Goal: Transaction & Acquisition: Purchase product/service

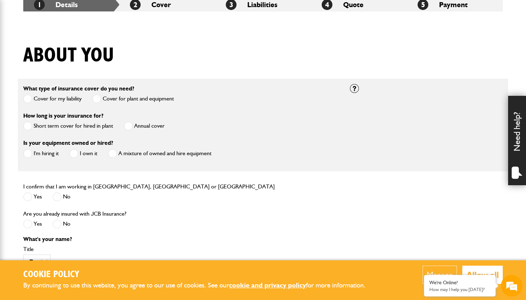
scroll to position [143, 0]
click at [130, 127] on span at bounding box center [128, 126] width 9 height 9
click at [37, 155] on label "I'm hiring it" at bounding box center [40, 153] width 35 height 9
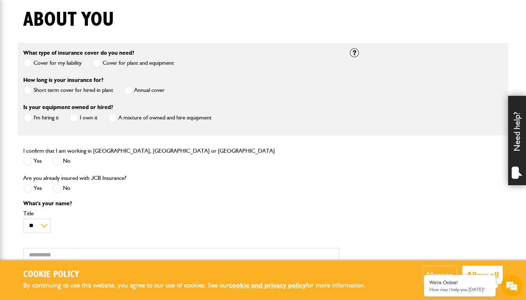
scroll to position [187, 0]
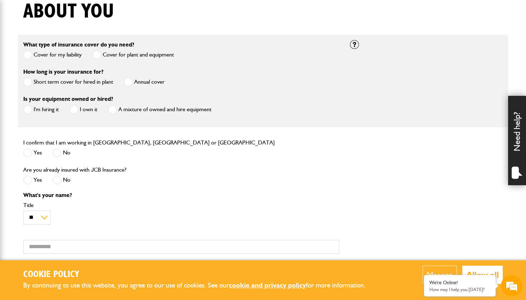
click at [25, 154] on span at bounding box center [27, 152] width 9 height 9
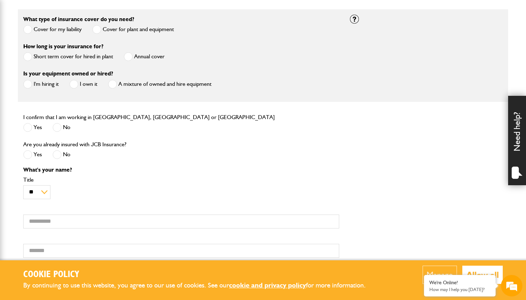
click at [56, 156] on span at bounding box center [57, 154] width 9 height 9
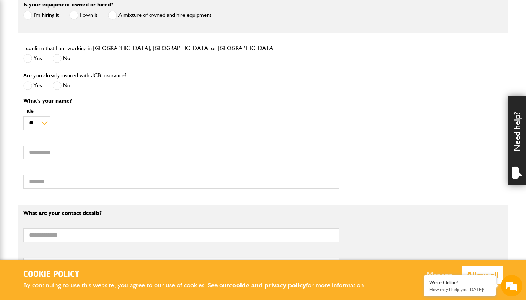
scroll to position [288, 0]
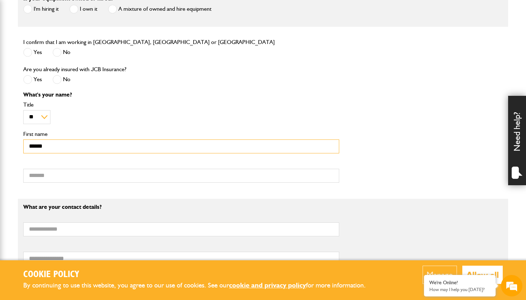
type input "******"
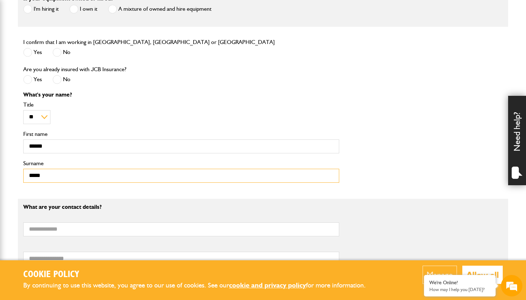
type input "*****"
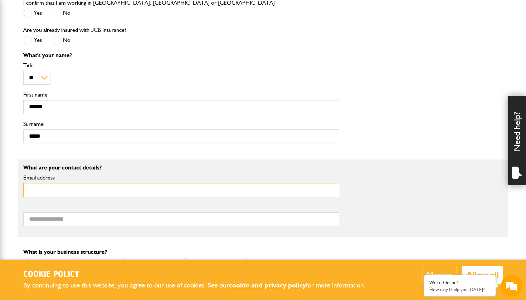
scroll to position [339, 0]
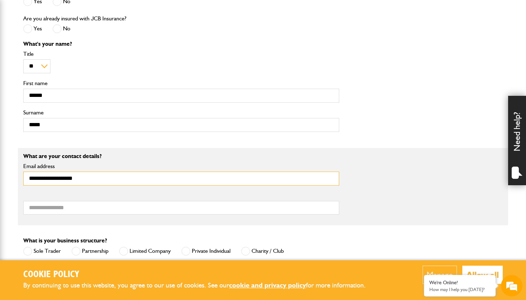
type input "**********"
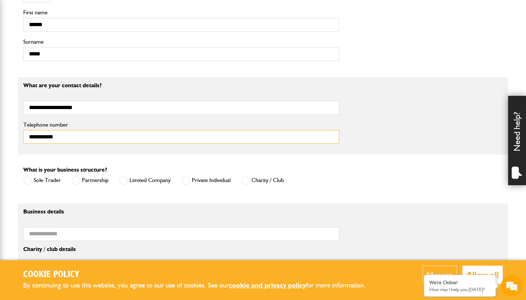
scroll to position [419, 0]
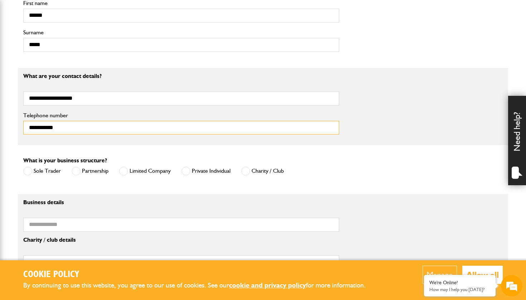
type input "**********"
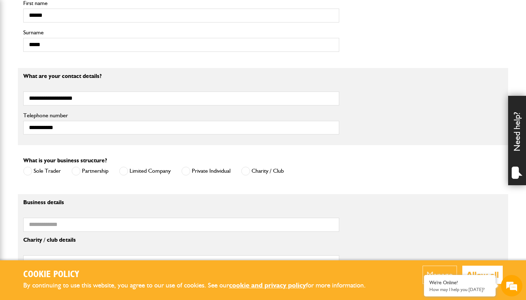
click at [186, 170] on span at bounding box center [185, 171] width 9 height 9
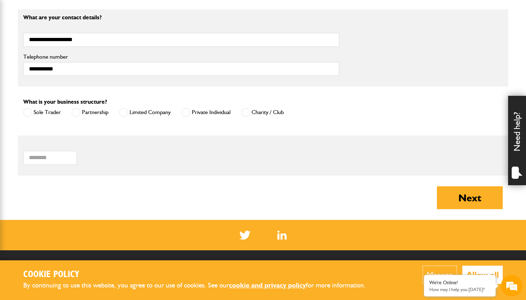
scroll to position [498, 0]
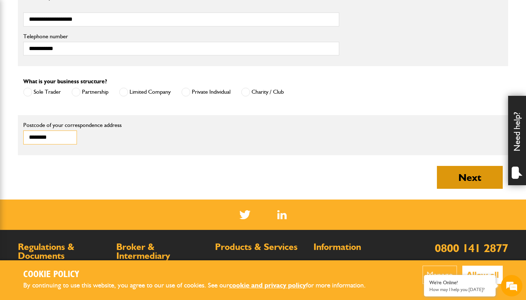
type input "********"
click at [457, 177] on button "Next" at bounding box center [470, 177] width 66 height 23
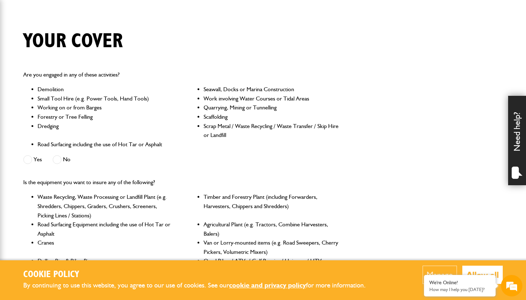
scroll to position [158, 0]
click at [60, 159] on span at bounding box center [57, 158] width 9 height 9
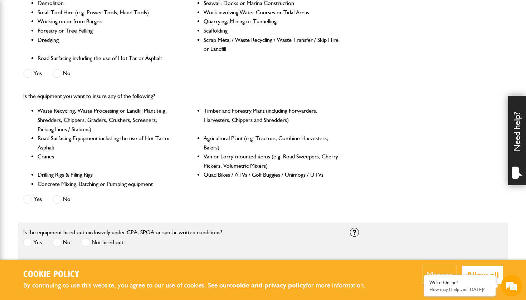
scroll to position [244, 0]
click at [62, 198] on label "No" at bounding box center [62, 199] width 18 height 9
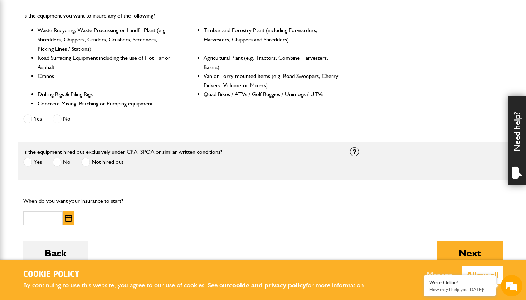
scroll to position [327, 0]
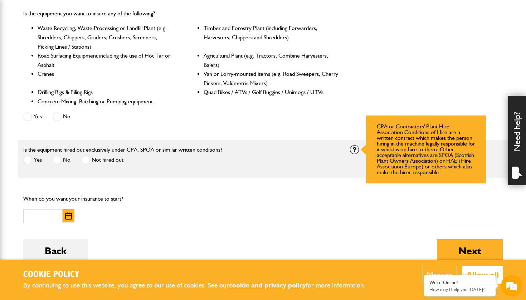
click at [355, 147] on div at bounding box center [354, 149] width 9 height 9
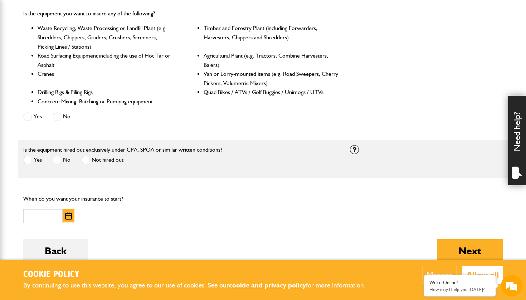
click at [29, 159] on span at bounding box center [27, 160] width 9 height 9
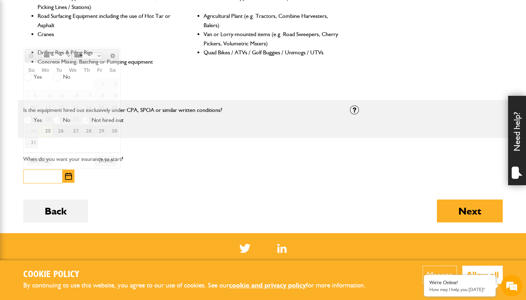
click at [53, 175] on input "text" at bounding box center [42, 177] width 39 height 14
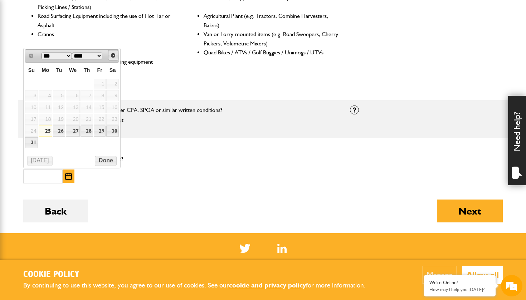
click at [114, 57] on span "Next" at bounding box center [113, 56] width 6 height 6
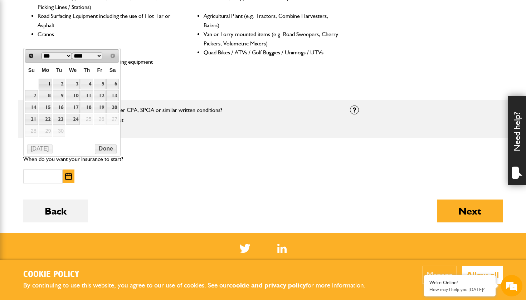
click at [48, 85] on link "1" at bounding box center [46, 84] width 14 height 11
type input "**********"
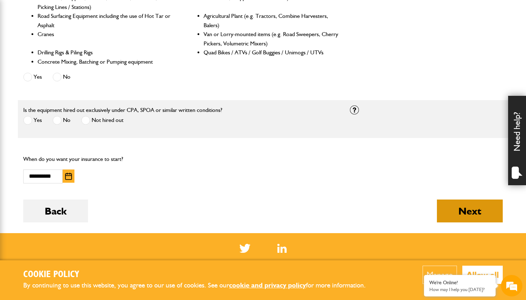
click at [462, 206] on button "Next" at bounding box center [470, 211] width 66 height 23
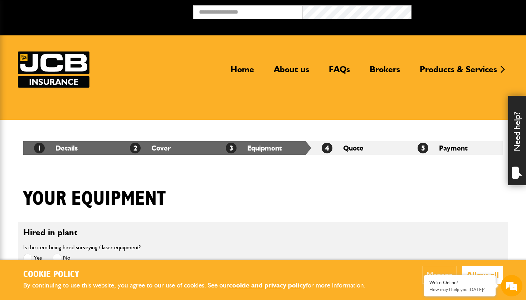
scroll to position [135, 0]
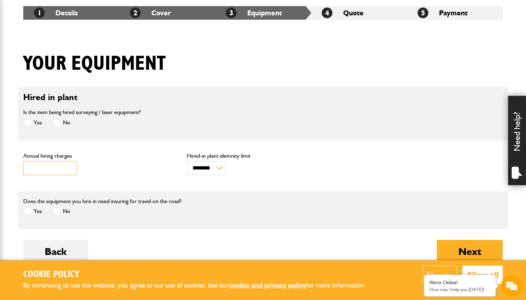
click at [53, 170] on input "***" at bounding box center [50, 168] width 54 height 14
drag, startPoint x: 53, startPoint y: 167, endPoint x: 0, endPoint y: 170, distance: 53.4
click at [39, 167] on input "***" at bounding box center [50, 168] width 54 height 14
type input "*"
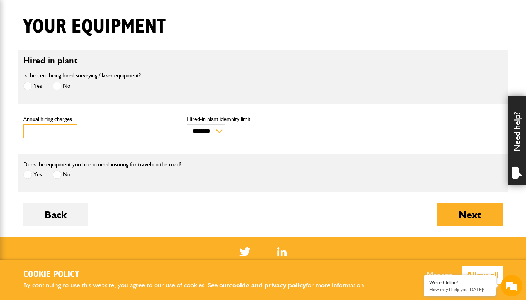
scroll to position [173, 0]
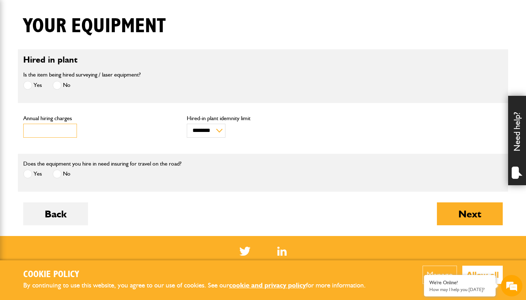
click at [44, 132] on input "Annual hiring charges" at bounding box center [50, 131] width 54 height 14
select select "*"
click at [43, 131] on input "Annual hiring charges" at bounding box center [50, 131] width 54 height 14
type input "****"
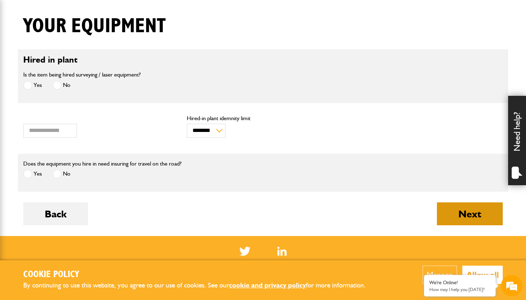
click at [467, 214] on button "Next" at bounding box center [470, 213] width 66 height 23
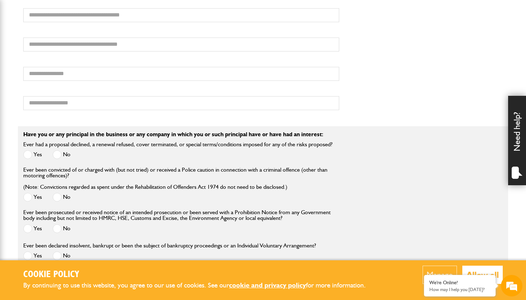
scroll to position [740, 0]
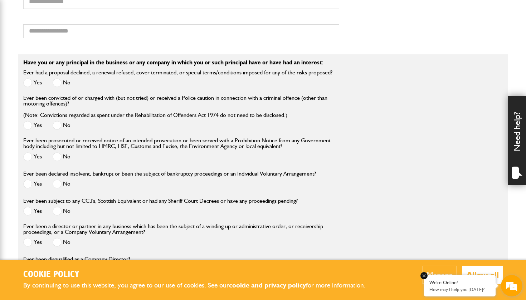
click at [425, 276] on em at bounding box center [423, 275] width 7 height 7
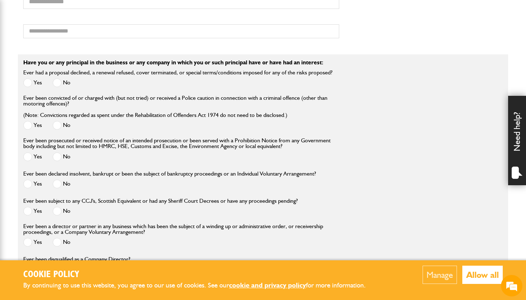
click at [429, 277] on button "Manage" at bounding box center [439, 275] width 34 height 18
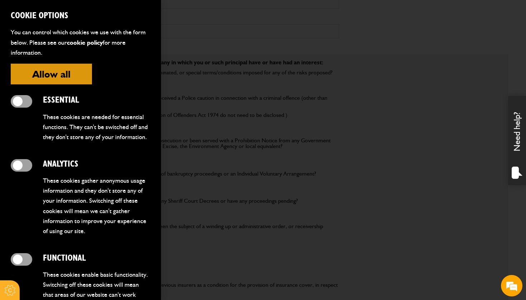
click at [283, 110] on div at bounding box center [263, 150] width 526 height 300
click at [5, 288] on div at bounding box center [10, 290] width 20 height 20
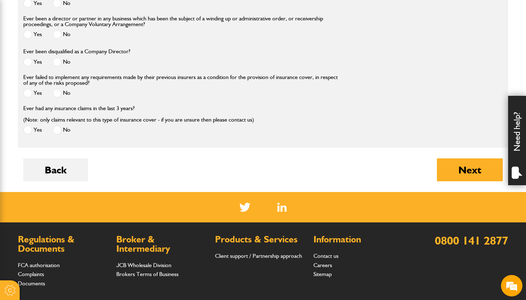
scroll to position [948, 0]
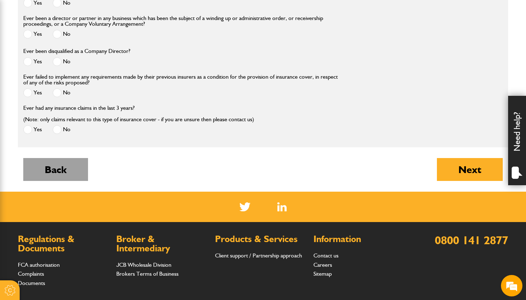
click at [68, 172] on button "Back" at bounding box center [55, 169] width 65 height 23
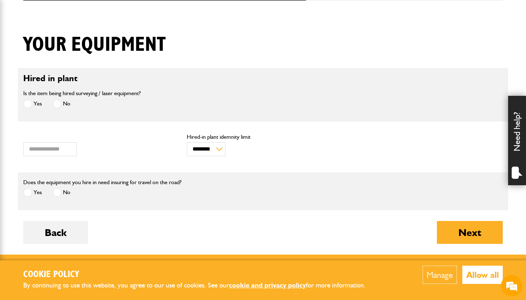
scroll to position [176, 0]
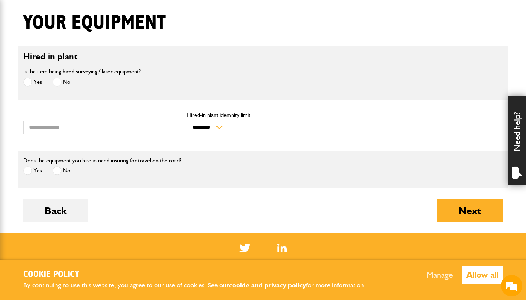
click at [217, 135] on div "******** ******** Hired-in plant idemnity limit" at bounding box center [262, 125] width 163 height 29
select select "*"
click at [483, 210] on button "Next" at bounding box center [470, 210] width 66 height 23
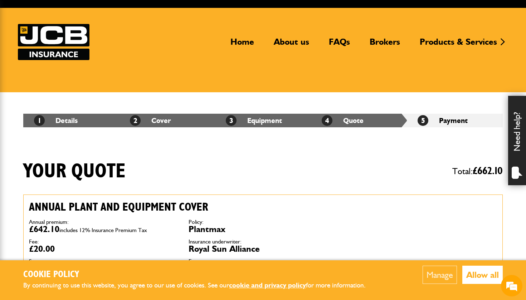
scroll to position [41, 0]
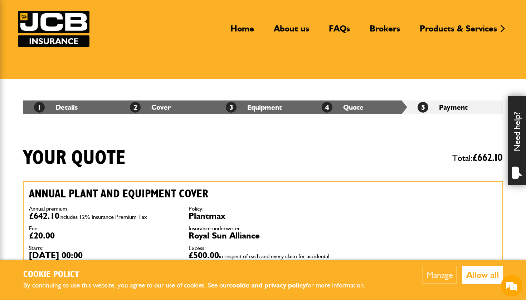
click at [473, 276] on button "Allow all" at bounding box center [482, 275] width 40 height 18
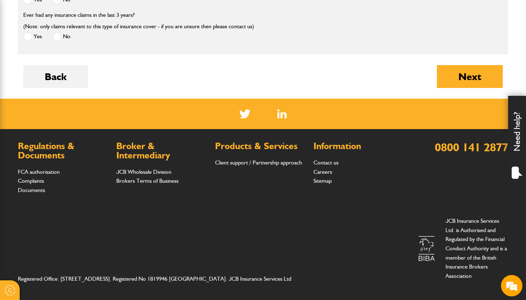
scroll to position [1041, 0]
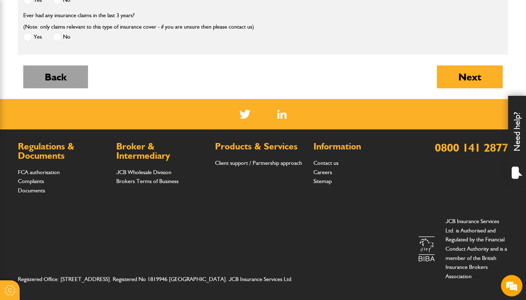
click at [88, 83] on button "Back" at bounding box center [55, 76] width 65 height 23
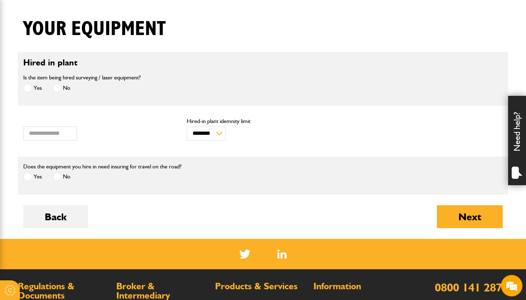
scroll to position [174, 0]
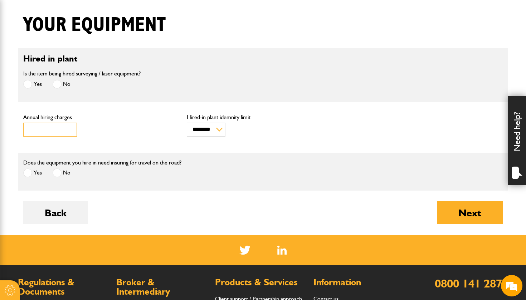
click at [44, 129] on input "****" at bounding box center [50, 130] width 54 height 14
drag, startPoint x: 31, startPoint y: 127, endPoint x: 22, endPoint y: 127, distance: 9.7
click at [26, 127] on input "****" at bounding box center [50, 130] width 54 height 14
type input "****"
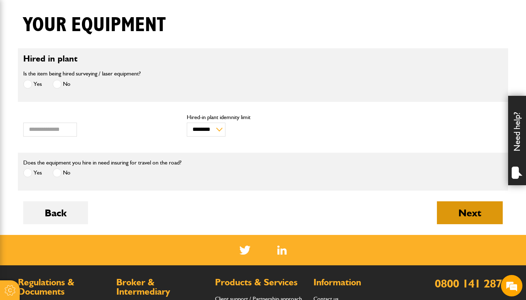
click at [467, 217] on button "Next" at bounding box center [470, 212] width 66 height 23
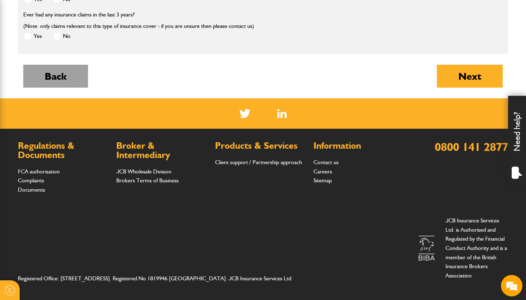
scroll to position [1041, 0]
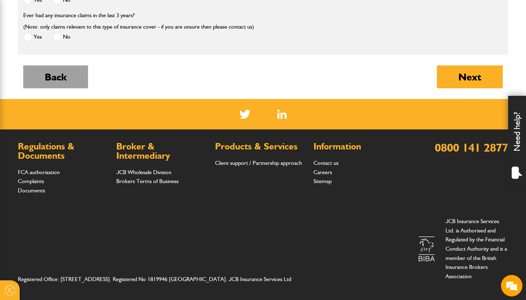
click at [56, 78] on button "Back" at bounding box center [55, 76] width 65 height 23
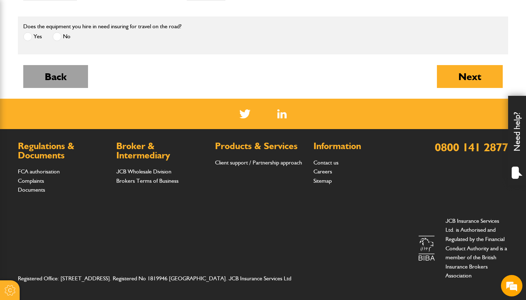
scroll to position [310, 0]
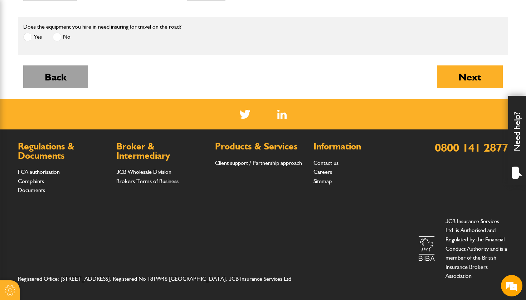
click at [59, 77] on button "Back" at bounding box center [55, 76] width 65 height 23
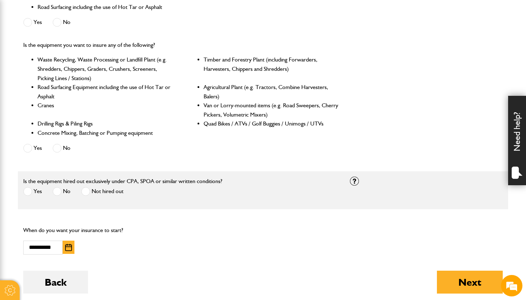
scroll to position [298, 0]
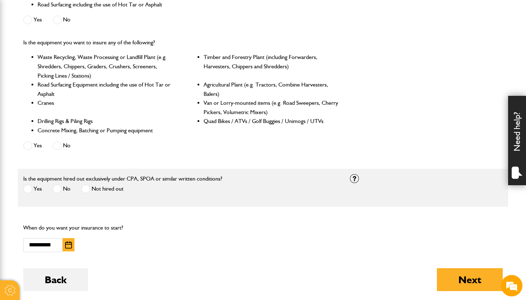
click at [57, 189] on span at bounding box center [57, 189] width 9 height 9
click at [449, 278] on button "Next" at bounding box center [470, 279] width 66 height 23
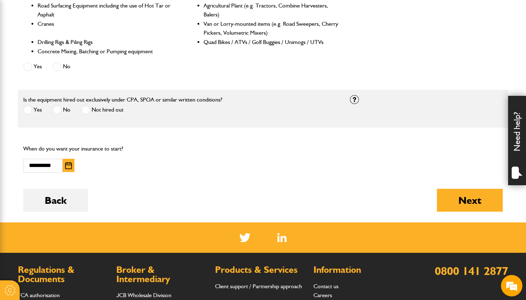
scroll to position [476, 0]
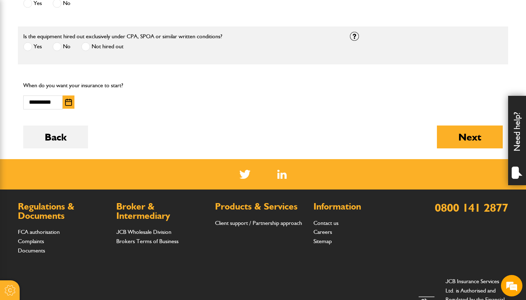
click at [28, 44] on span at bounding box center [27, 46] width 9 height 9
click at [53, 139] on button "Back" at bounding box center [55, 137] width 65 height 23
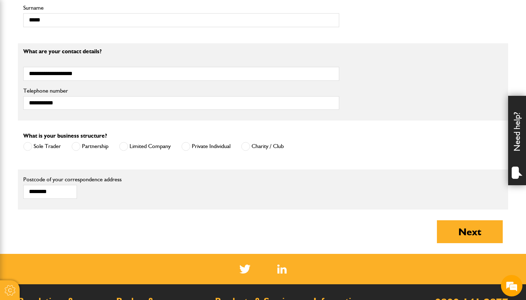
scroll to position [442, 0]
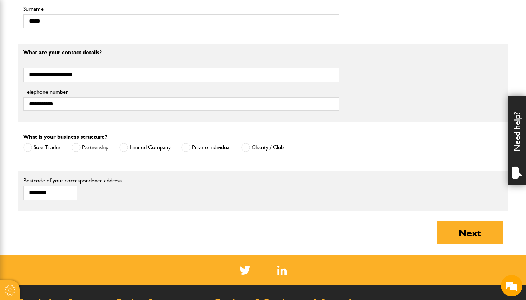
click at [124, 147] on span at bounding box center [123, 147] width 9 height 9
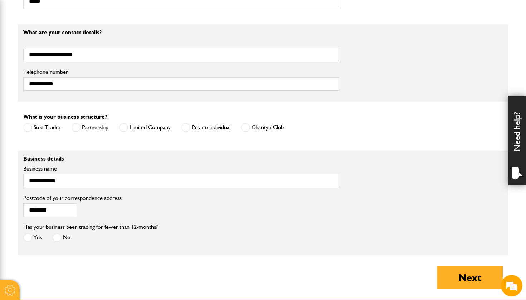
scroll to position [481, 0]
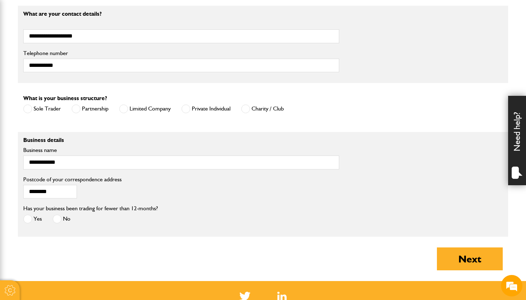
click at [15, 218] on body "Cookie Options You can control which cookies we use with the form below. Please…" at bounding box center [263, 2] width 526 height 966
click at [38, 223] on label "Yes" at bounding box center [32, 219] width 19 height 9
click at [22, 220] on div "Has your business been trading for fewer than 12-months? Yes No" at bounding box center [181, 217] width 327 height 27
click at [468, 264] on button "Next" at bounding box center [470, 258] width 66 height 23
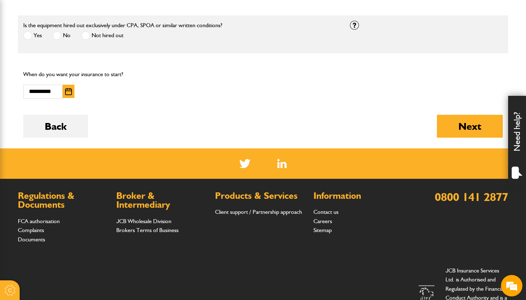
scroll to position [438, 0]
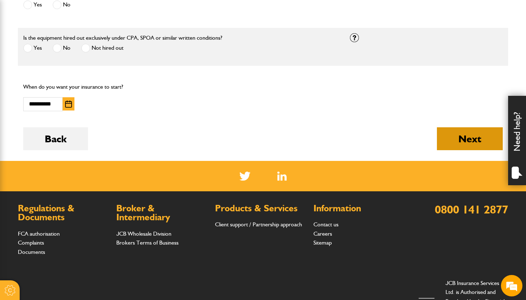
click at [470, 137] on button "Next" at bounding box center [470, 138] width 66 height 23
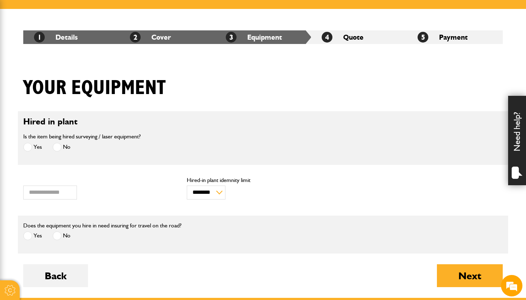
scroll to position [111, 0]
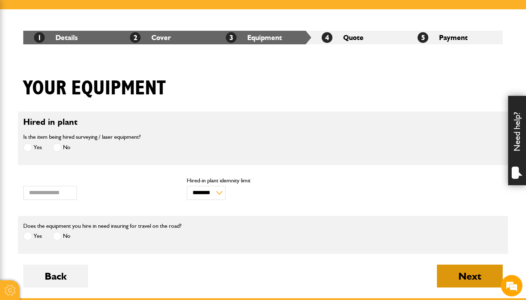
click at [447, 275] on button "Next" at bounding box center [470, 276] width 66 height 23
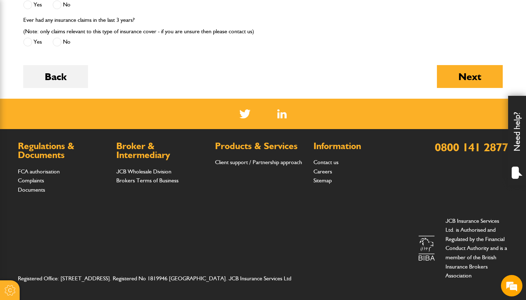
scroll to position [953, 0]
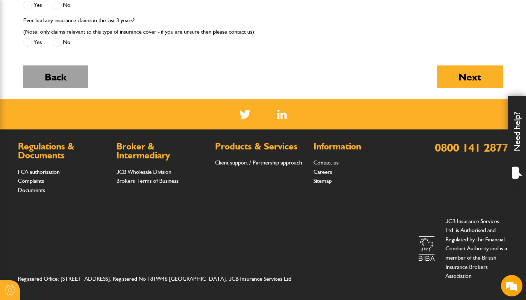
click at [61, 74] on button "Back" at bounding box center [55, 76] width 65 height 23
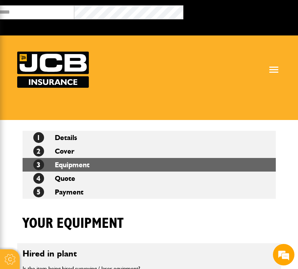
click at [66, 156] on li "2 Cover" at bounding box center [149, 151] width 253 height 14
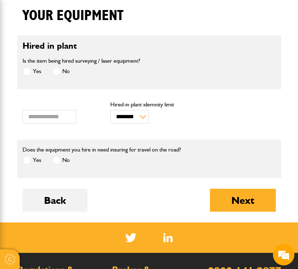
scroll to position [218, 0]
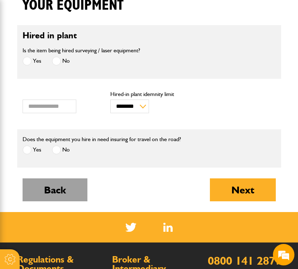
click at [65, 191] on button "Back" at bounding box center [55, 189] width 65 height 23
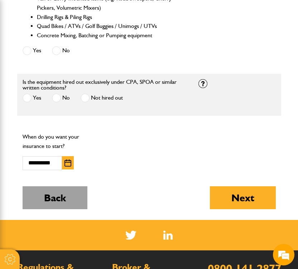
scroll to position [506, 0]
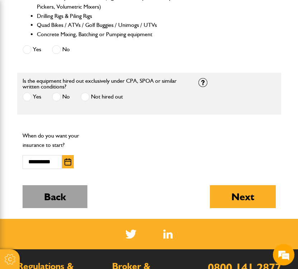
click at [59, 201] on button "Back" at bounding box center [55, 196] width 65 height 23
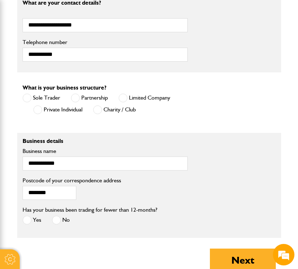
scroll to position [529, 0]
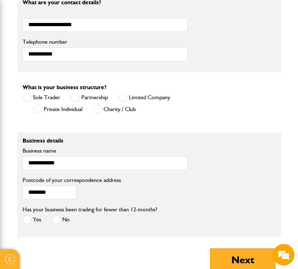
click at [48, 93] on label "Sole Trader" at bounding box center [42, 97] width 38 height 9
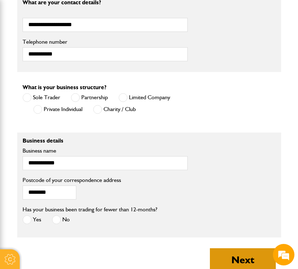
scroll to position [0, 0]
click at [259, 259] on button "Next" at bounding box center [243, 259] width 66 height 23
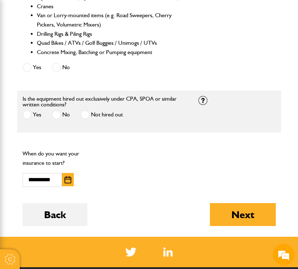
scroll to position [473, 0]
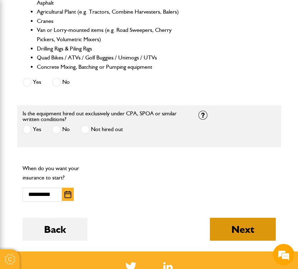
click at [236, 226] on button "Next" at bounding box center [243, 228] width 66 height 23
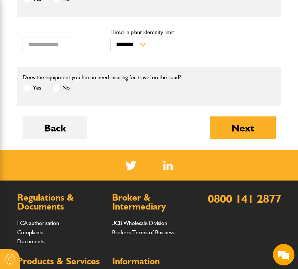
scroll to position [280, 0]
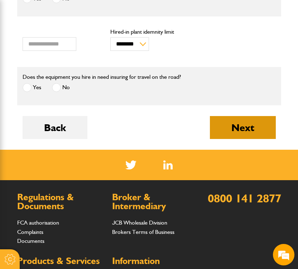
click at [245, 132] on button "Next" at bounding box center [243, 127] width 66 height 23
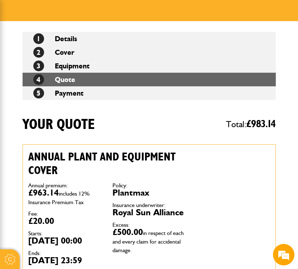
scroll to position [98, 0]
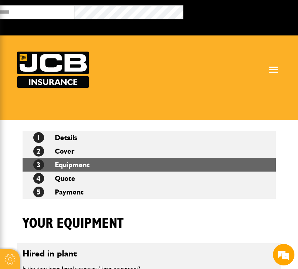
scroll to position [280, 0]
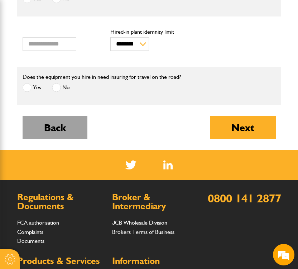
click at [61, 127] on button "Back" at bounding box center [55, 127] width 65 height 23
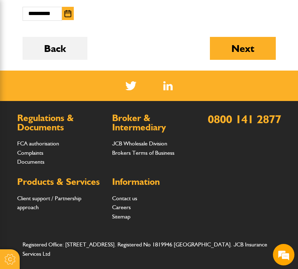
scroll to position [622, 0]
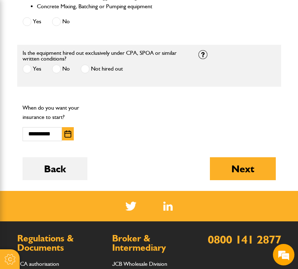
scroll to position [539, 0]
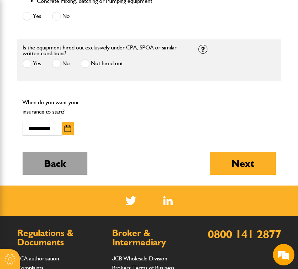
click at [60, 161] on button "Back" at bounding box center [55, 163] width 65 height 23
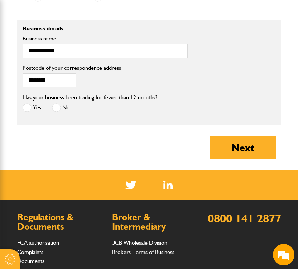
scroll to position [642, 0]
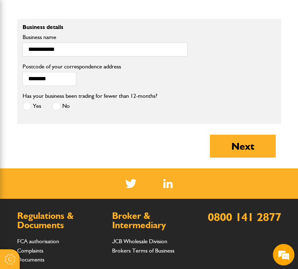
click at [57, 102] on span at bounding box center [56, 106] width 9 height 9
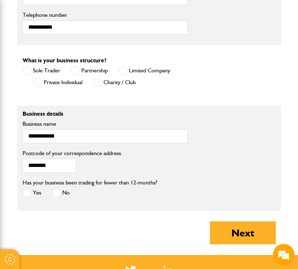
scroll to position [546, 0]
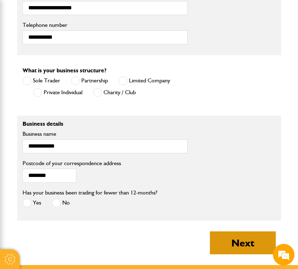
click at [234, 231] on button "Next" at bounding box center [243, 242] width 66 height 23
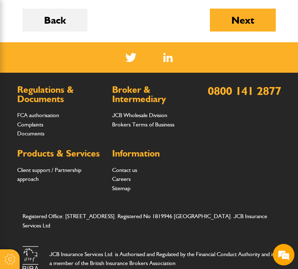
scroll to position [609, 0]
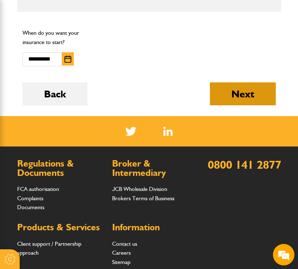
click at [239, 93] on button "Next" at bounding box center [243, 93] width 66 height 23
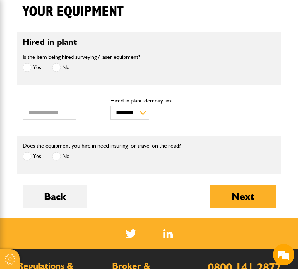
scroll to position [212, 0]
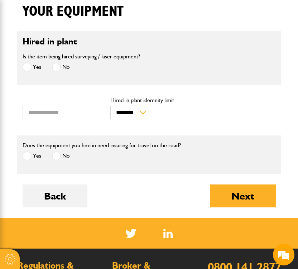
click at [234, 175] on form "Hired in plant Is the item being hired surveying / laser equipment? Yes No * Va…" at bounding box center [149, 124] width 253 height 187
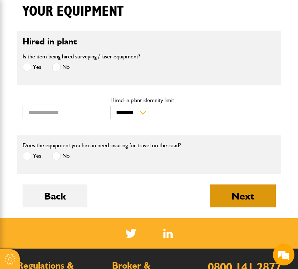
click at [234, 200] on button "Next" at bounding box center [243, 195] width 66 height 23
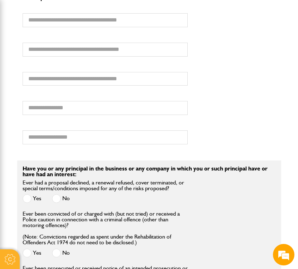
scroll to position [1158, 0]
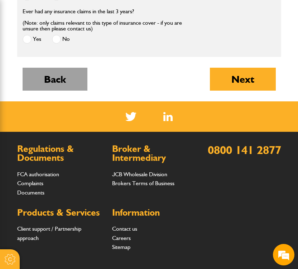
click at [54, 90] on button "Back" at bounding box center [55, 79] width 65 height 23
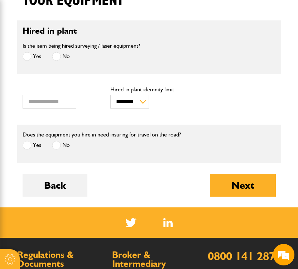
scroll to position [223, 0]
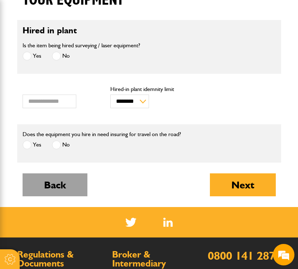
click at [67, 194] on button "Back" at bounding box center [55, 184] width 65 height 23
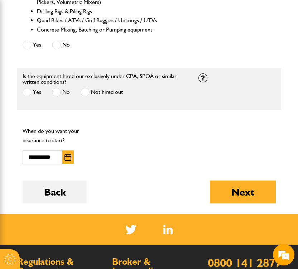
scroll to position [559, 0]
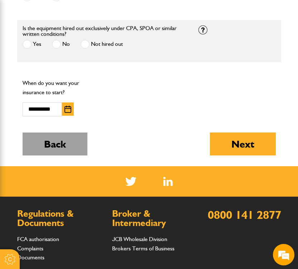
click at [58, 147] on button "Back" at bounding box center [55, 143] width 65 height 23
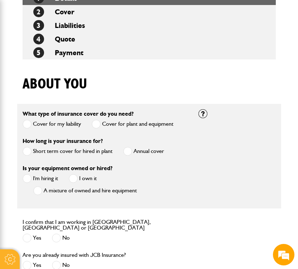
click at [73, 179] on span at bounding box center [73, 178] width 9 height 9
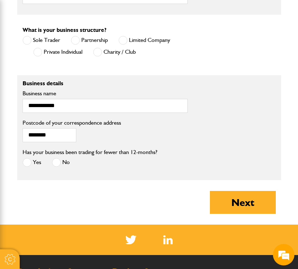
scroll to position [587, 0]
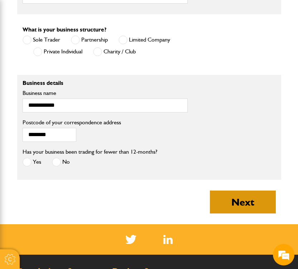
click at [246, 201] on button "Next" at bounding box center [243, 201] width 66 height 23
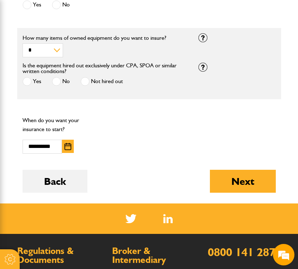
scroll to position [549, 0]
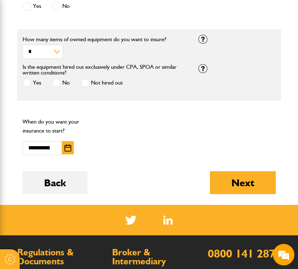
select select "*"
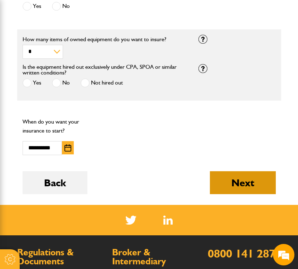
click at [231, 187] on button "Next" at bounding box center [243, 182] width 66 height 23
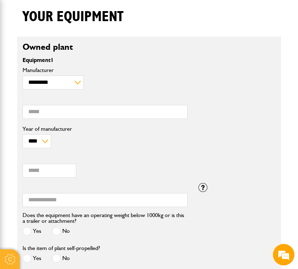
scroll to position [213, 0]
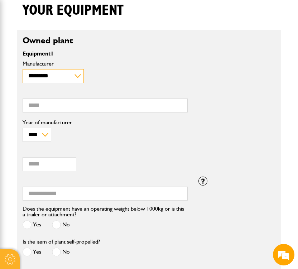
select select "**"
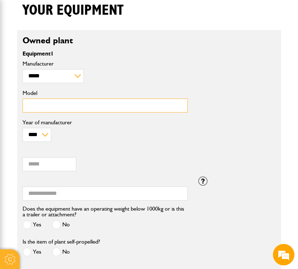
click at [45, 109] on input "Model" at bounding box center [105, 105] width 165 height 14
paste input "******"
click at [29, 107] on input "******" at bounding box center [105, 105] width 165 height 14
type input "******"
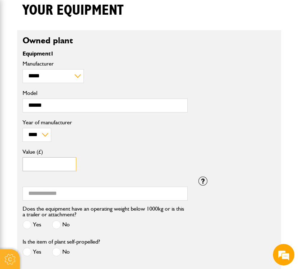
click at [44, 163] on input "Value (£)" at bounding box center [50, 164] width 54 height 14
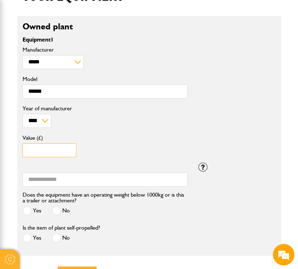
scroll to position [229, 0]
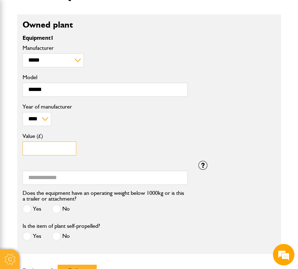
type input "*****"
click at [35, 207] on label "Yes" at bounding box center [32, 208] width 19 height 9
click at [55, 235] on span at bounding box center [56, 235] width 9 height 9
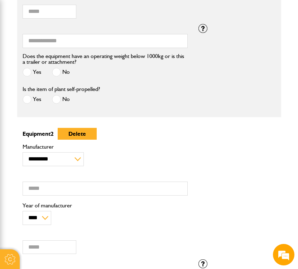
scroll to position [367, 0]
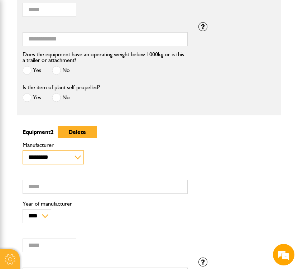
select select "**"
click at [49, 195] on div "**********" at bounding box center [105, 184] width 176 height 88
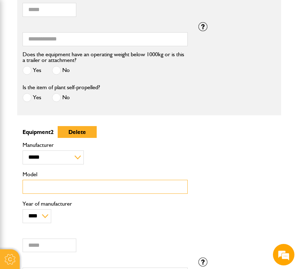
click at [49, 189] on input "Model" at bounding box center [105, 187] width 165 height 14
paste input "******"
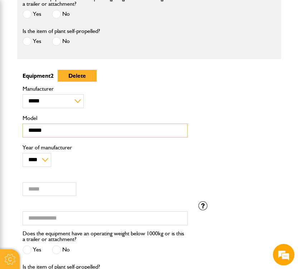
scroll to position [438, 0]
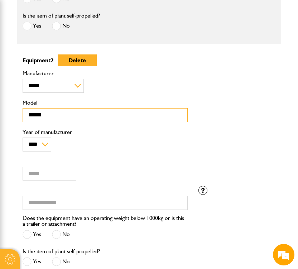
type input "******"
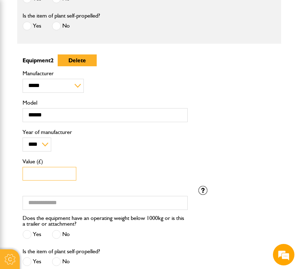
click at [49, 171] on input "Value (£)" at bounding box center [50, 174] width 54 height 14
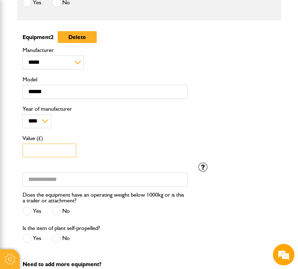
scroll to position [464, 0]
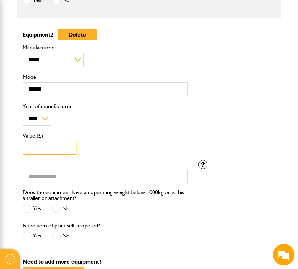
type input "*****"
click at [35, 209] on label "Yes" at bounding box center [32, 208] width 19 height 9
click at [58, 235] on span at bounding box center [56, 235] width 9 height 9
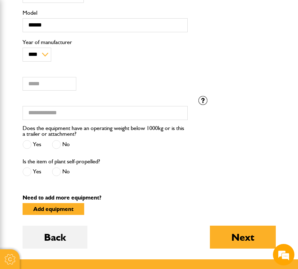
scroll to position [542, 0]
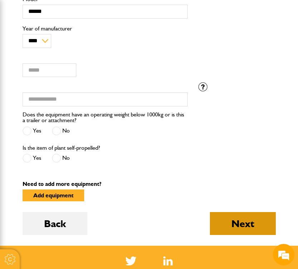
click at [246, 225] on button "Next" at bounding box center [243, 223] width 66 height 23
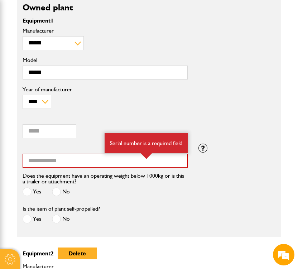
scroll to position [322, 0]
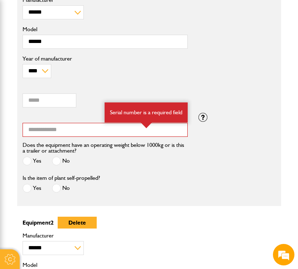
click at [95, 117] on label "Serial number" at bounding box center [105, 117] width 165 height 6
click at [95, 123] on input "Serial number" at bounding box center [105, 130] width 165 height 14
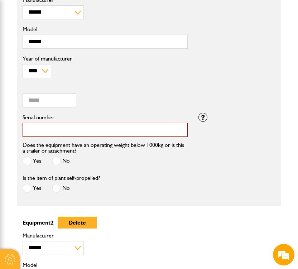
click at [91, 126] on input "Serial number" at bounding box center [105, 130] width 165 height 14
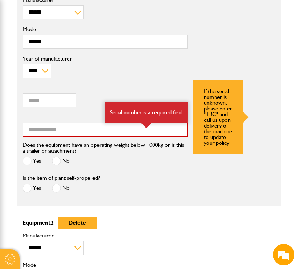
click at [202, 117] on div "If the serial number is unknown, please enter "TBC" and call us upon delivery o…" at bounding box center [237, 117] width 88 height 9
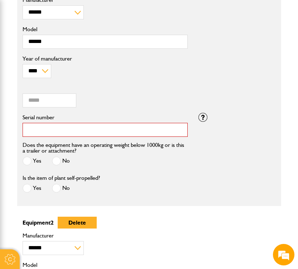
click at [126, 136] on input "Serial number" at bounding box center [105, 130] width 165 height 14
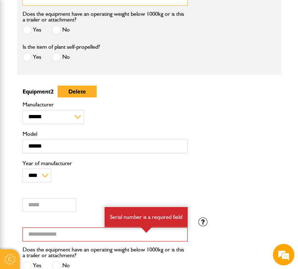
scroll to position [452, 0]
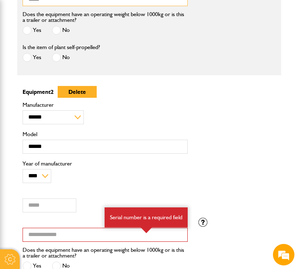
type input "*****"
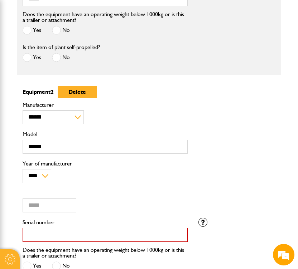
click at [61, 231] on input "Serial number" at bounding box center [105, 234] width 165 height 14
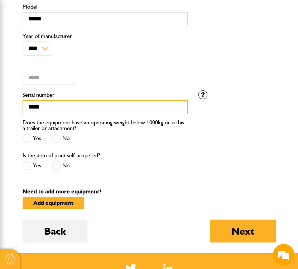
scroll to position [0, 0]
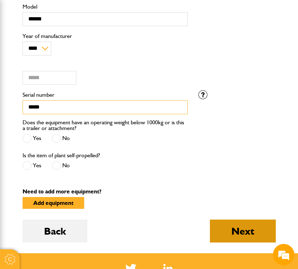
type input "*****"
click at [216, 223] on button "Next" at bounding box center [243, 230] width 66 height 23
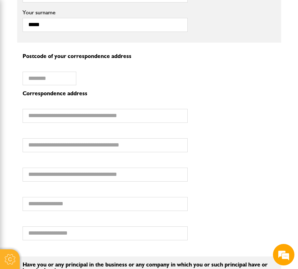
scroll to position [1067, 0]
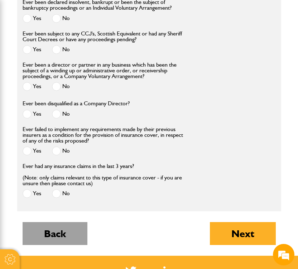
click at [52, 242] on button "Back" at bounding box center [55, 233] width 65 height 23
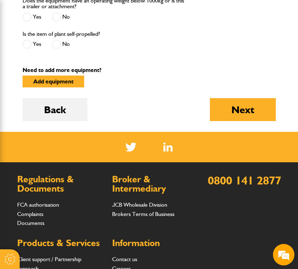
scroll to position [650, 0]
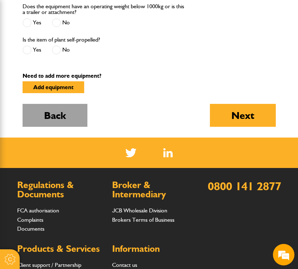
click at [49, 117] on button "Back" at bounding box center [55, 115] width 65 height 23
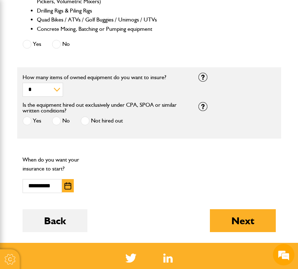
scroll to position [636, 0]
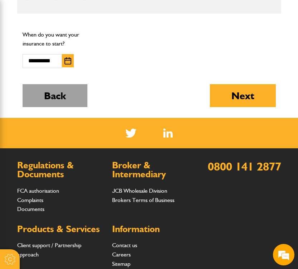
click at [57, 94] on button "Back" at bounding box center [55, 95] width 65 height 23
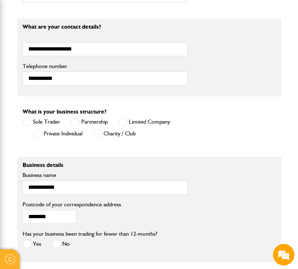
scroll to position [504, 0]
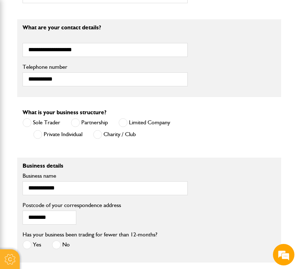
click at [30, 243] on span at bounding box center [27, 244] width 9 height 9
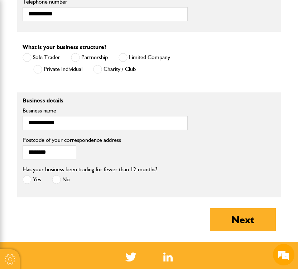
scroll to position [589, 0]
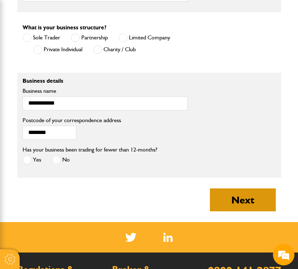
click at [231, 196] on button "Next" at bounding box center [243, 199] width 66 height 23
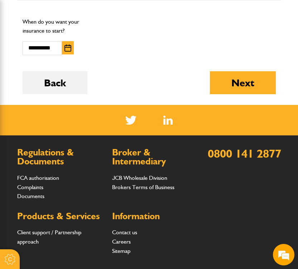
scroll to position [639, 0]
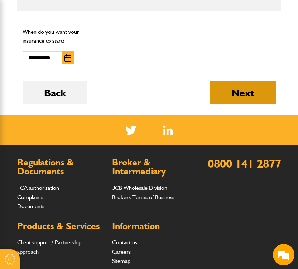
click at [236, 84] on button "Next" at bounding box center [243, 92] width 66 height 23
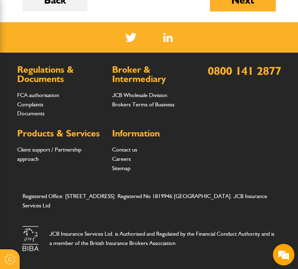
scroll to position [711, 0]
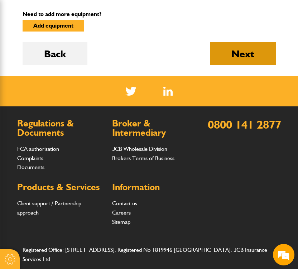
click at [233, 54] on button "Next" at bounding box center [243, 53] width 66 height 23
